Goal: Use online tool/utility: Utilize a website feature to perform a specific function

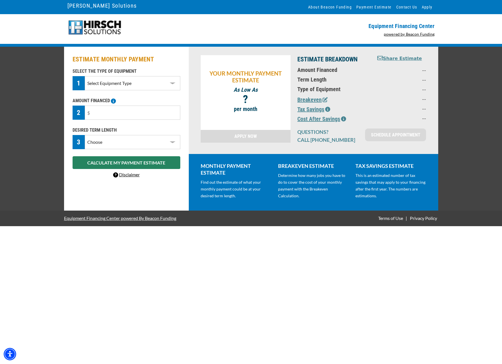
click at [156, 79] on select "Select Equipment Type DTG Printing Embroidery Screen Printing Software and Auto…" at bounding box center [132, 83] width 95 height 14
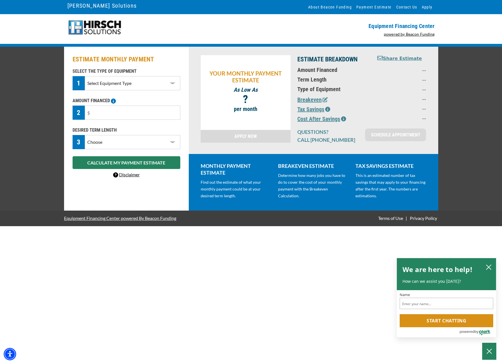
select select "1"
click at [85, 76] on select "Select Equipment Type DTG Printing Embroidery Screen Printing Software and Auto…" at bounding box center [132, 83] width 95 height 14
drag, startPoint x: 122, startPoint y: 111, endPoint x: 52, endPoint y: 105, distance: 70.5
click at [52, 105] on div "ESTIMATE MONTHLY PAYMENT SELECT THE TYPE OF EQUIPMENT 1 Select Equipment Type D…" at bounding box center [251, 129] width 502 height 164
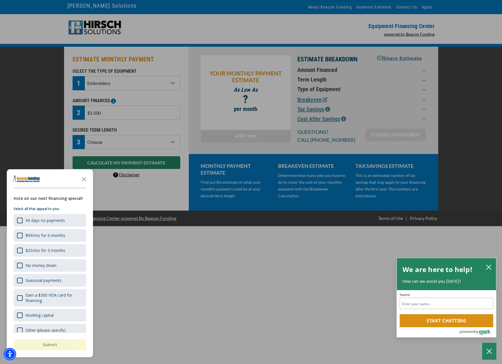
type input "$15,000"
click at [85, 176] on icon "Close the survey" at bounding box center [83, 178] width 11 height 11
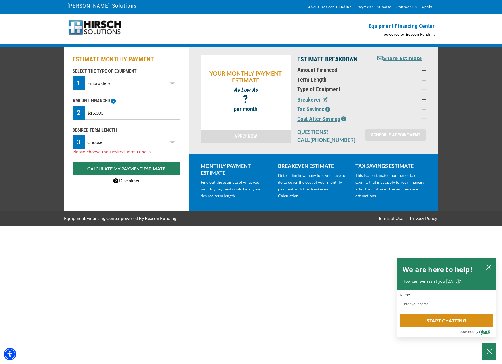
click at [99, 143] on select "Choose 36 Months 48 Months 60 Months" at bounding box center [132, 142] width 95 height 14
select select "60"
click at [85, 135] on select "Choose 36 Months 48 Months 60 Months" at bounding box center [132, 142] width 95 height 14
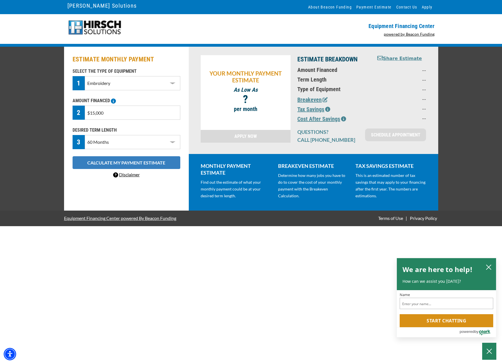
click at [111, 164] on button "CALCULATE MY PAYMENT ESTIMATE" at bounding box center [127, 162] width 108 height 13
